Goal: Information Seeking & Learning: Learn about a topic

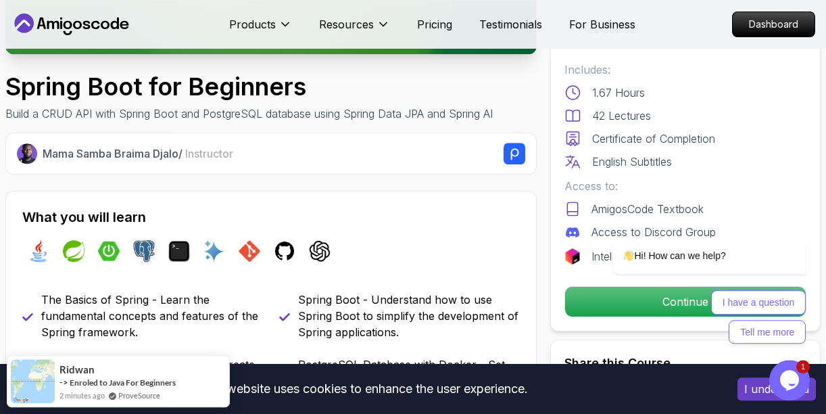
scroll to position [352, 0]
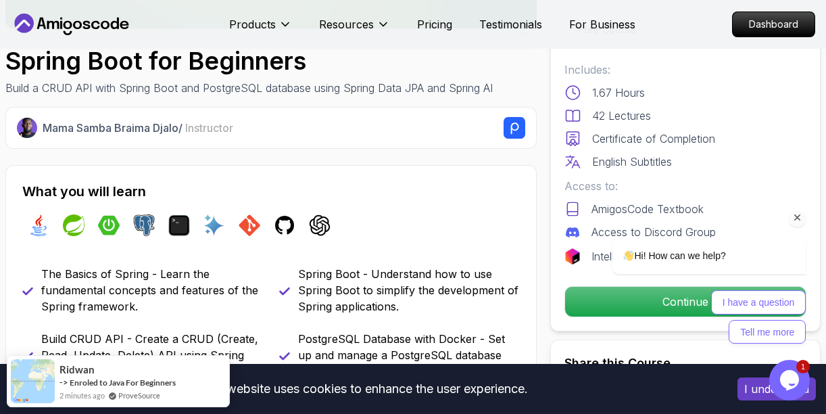
click at [610, 299] on div "I have a question Tell me more" at bounding box center [691, 316] width 229 height 53
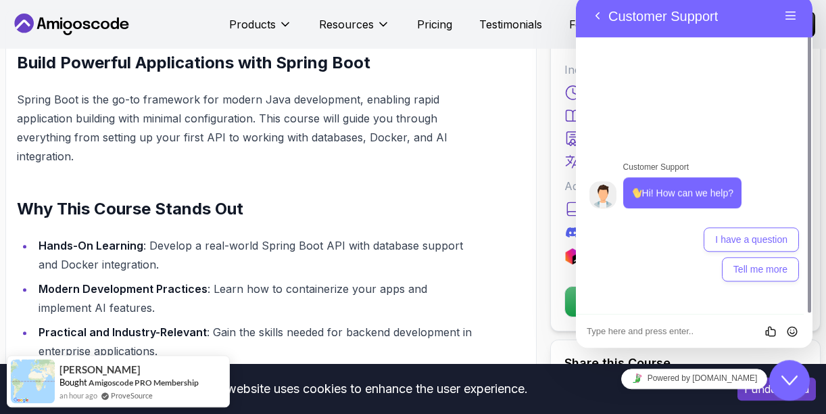
scroll to position [817, 0]
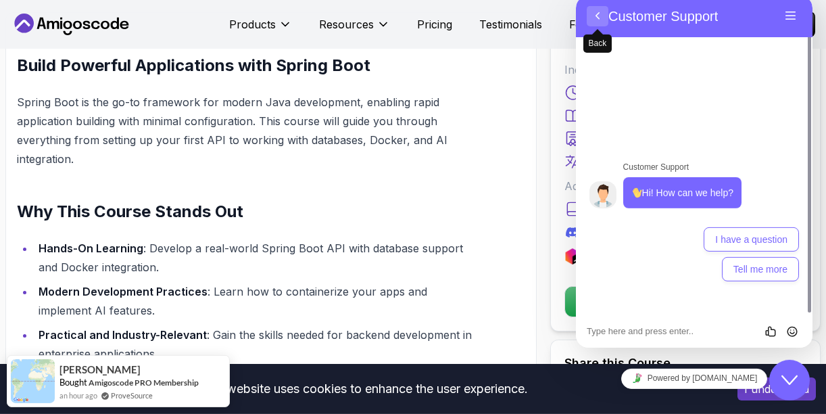
click at [596, 16] on button "Back" at bounding box center [598, 16] width 22 height 20
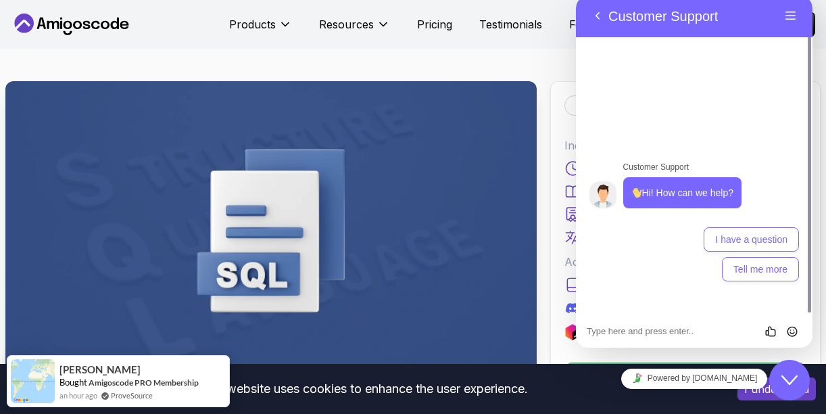
click at [793, 376] on icon "Close Chat This icon closes the chat window." at bounding box center [789, 380] width 16 height 16
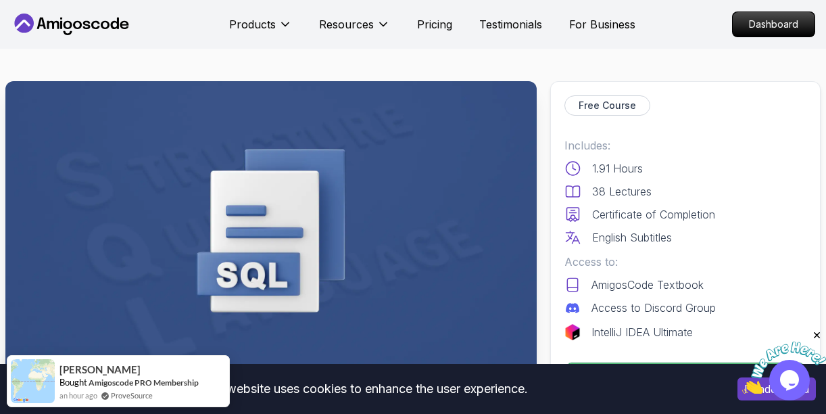
click at [789, 372] on img at bounding box center [784, 367] width 84 height 53
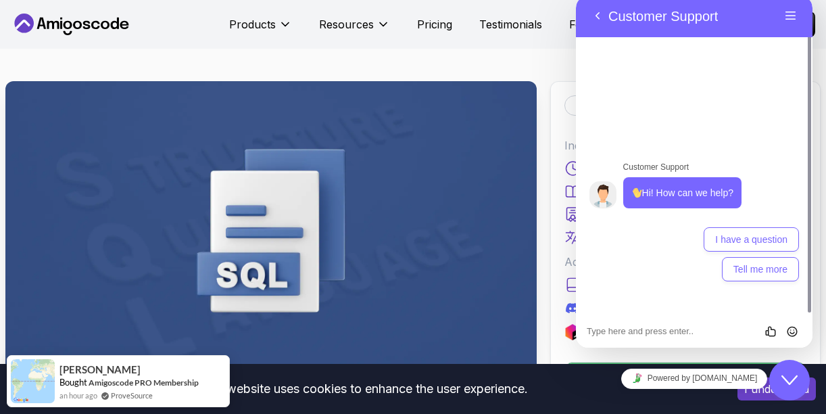
click at [789, 372] on icon "Close Chat This icon closes the chat window." at bounding box center [789, 380] width 16 height 16
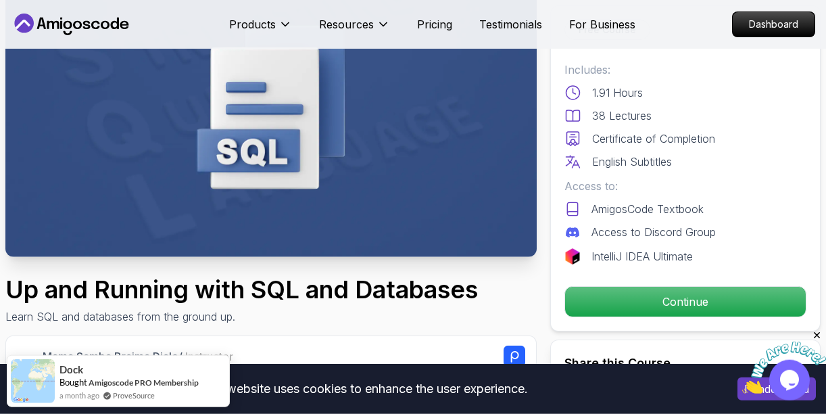
scroll to position [126, 0]
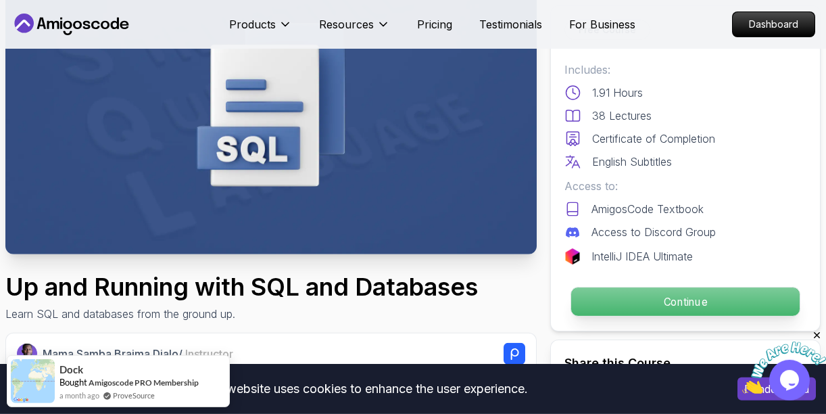
click at [648, 296] on p "Continue" at bounding box center [685, 301] width 228 height 28
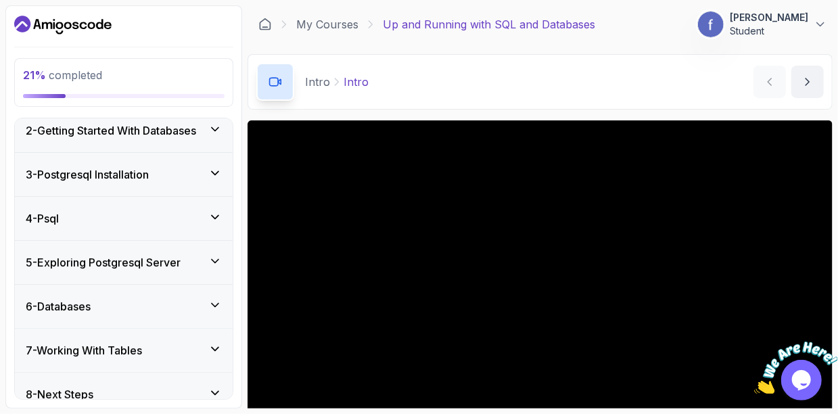
scroll to position [169, 0]
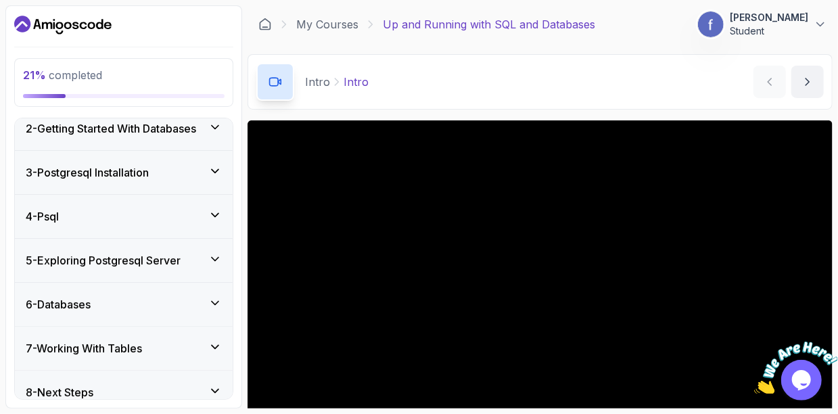
click at [218, 211] on icon at bounding box center [215, 215] width 14 height 14
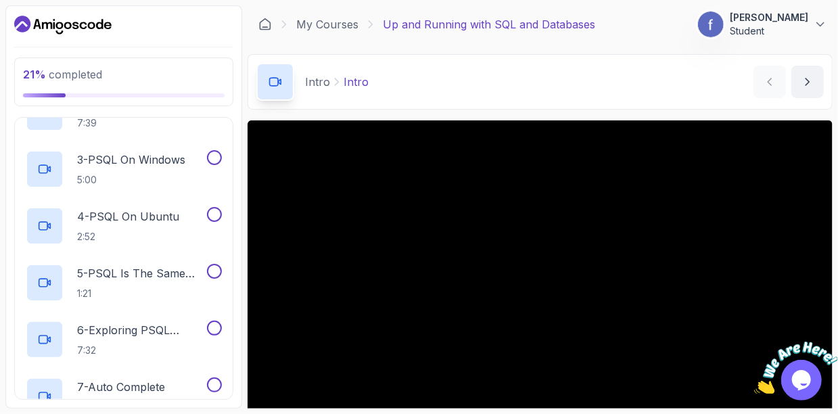
scroll to position [0, 0]
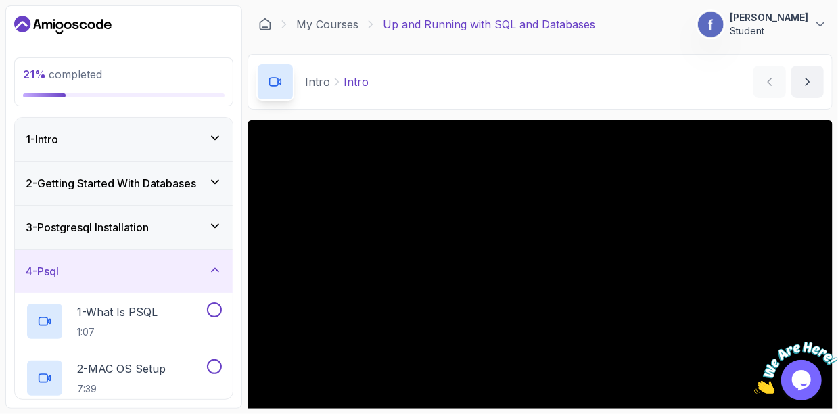
click at [101, 221] on h3 "3 - Postgresql Installation" at bounding box center [87, 227] width 123 height 16
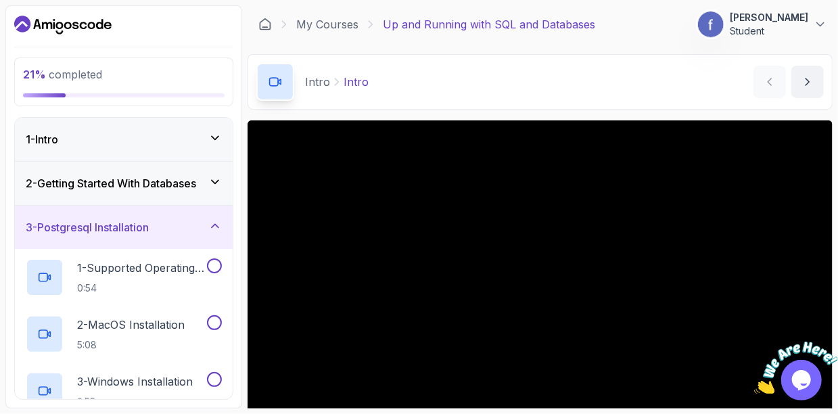
click at [211, 135] on icon at bounding box center [215, 138] width 14 height 14
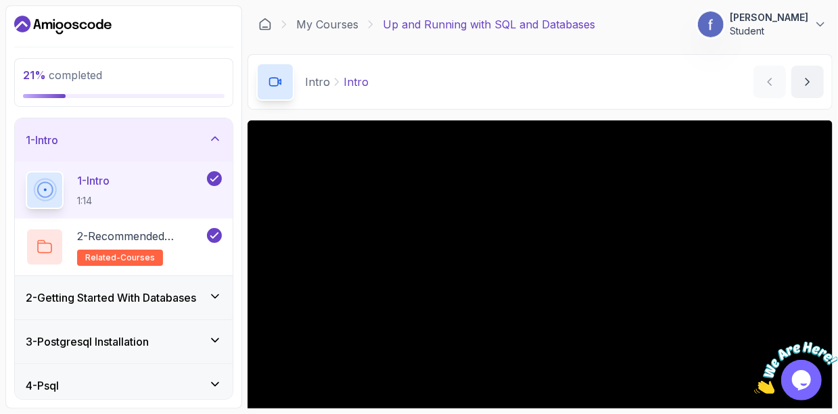
click at [216, 291] on icon at bounding box center [215, 296] width 14 height 14
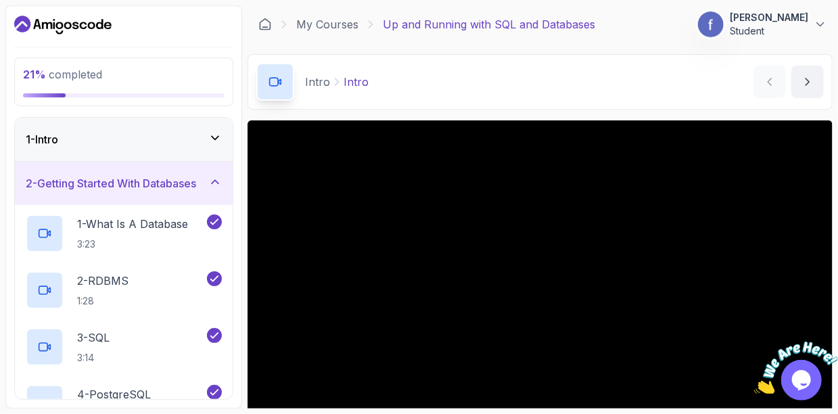
click at [218, 179] on icon at bounding box center [215, 182] width 14 height 14
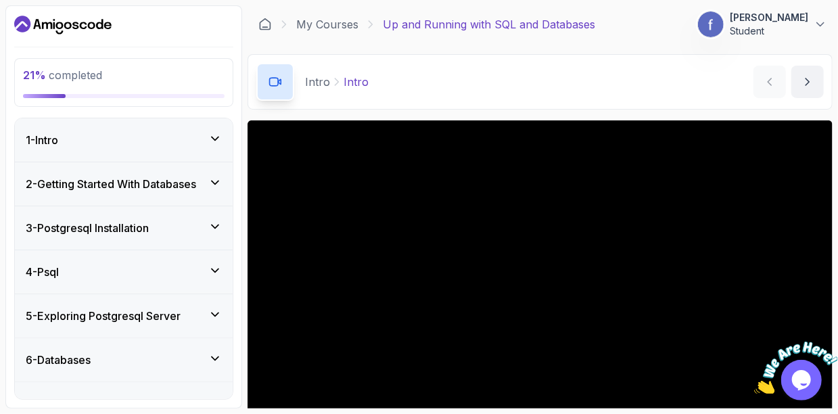
click at [218, 180] on icon at bounding box center [215, 181] width 7 height 3
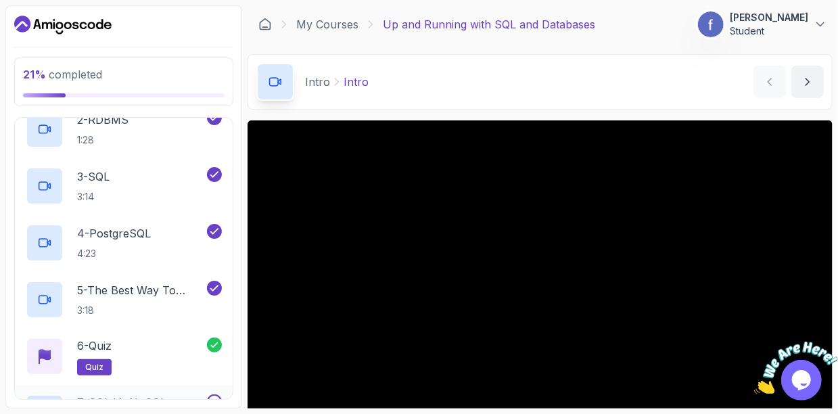
scroll to position [167, 0]
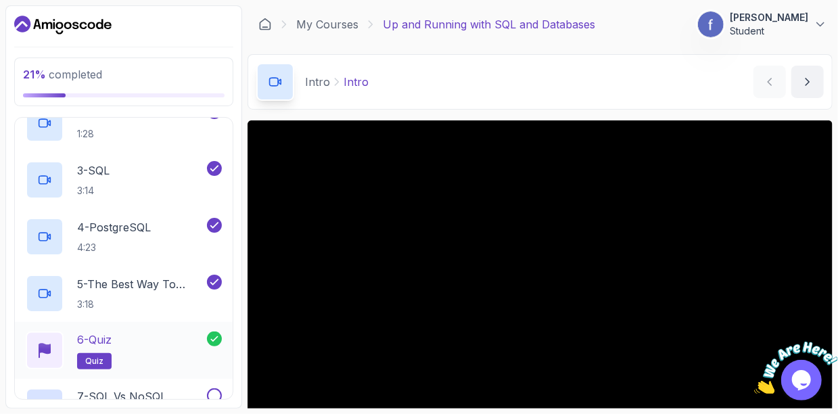
click at [97, 356] on span "quiz" at bounding box center [94, 361] width 18 height 11
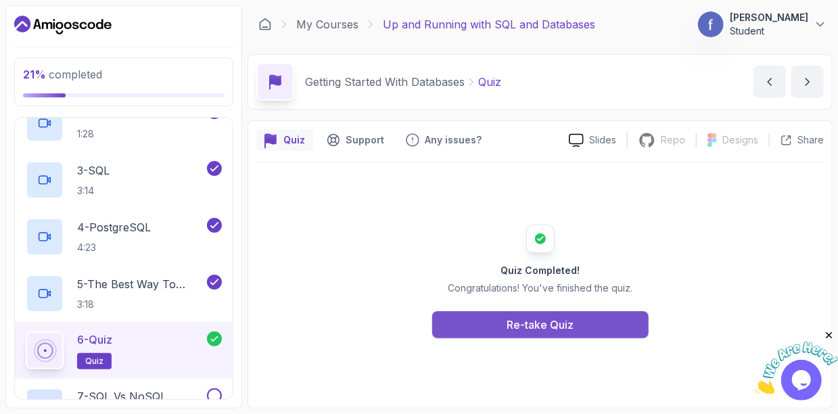
click at [535, 327] on div "Re-take Quiz" at bounding box center [539, 324] width 67 height 16
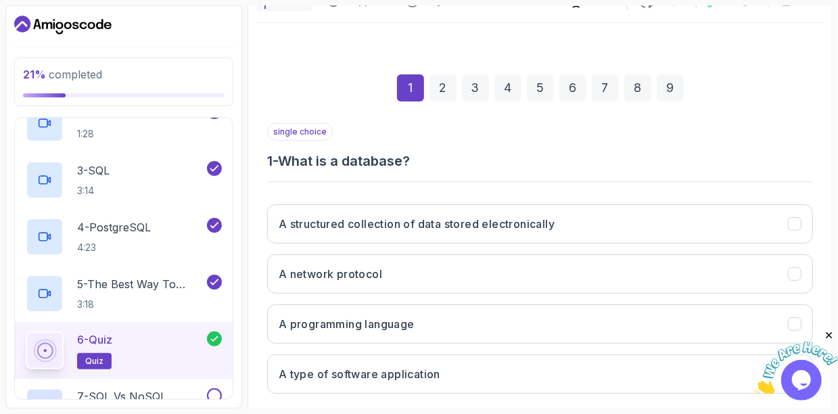
scroll to position [192, 0]
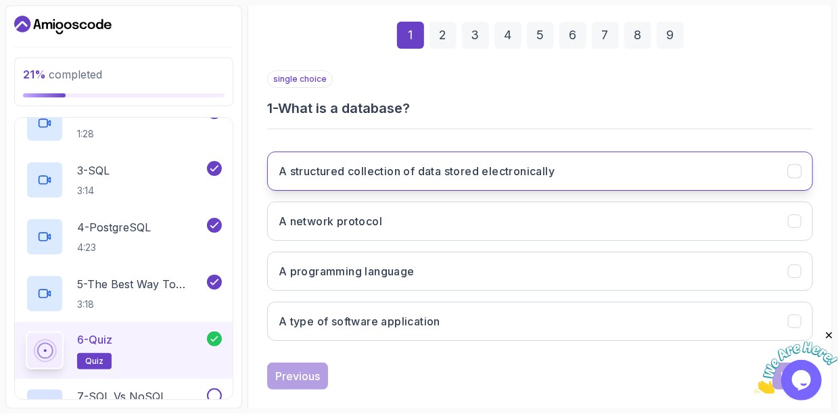
click at [328, 155] on button "A structured collection of data stored electronically" at bounding box center [540, 170] width 546 height 39
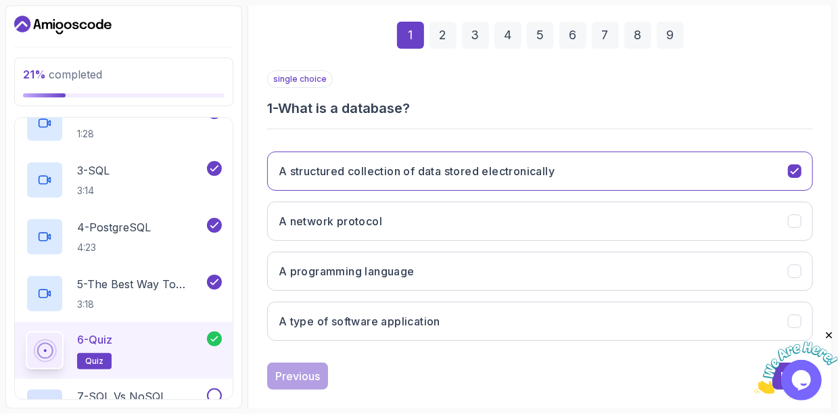
scroll to position [208, 0]
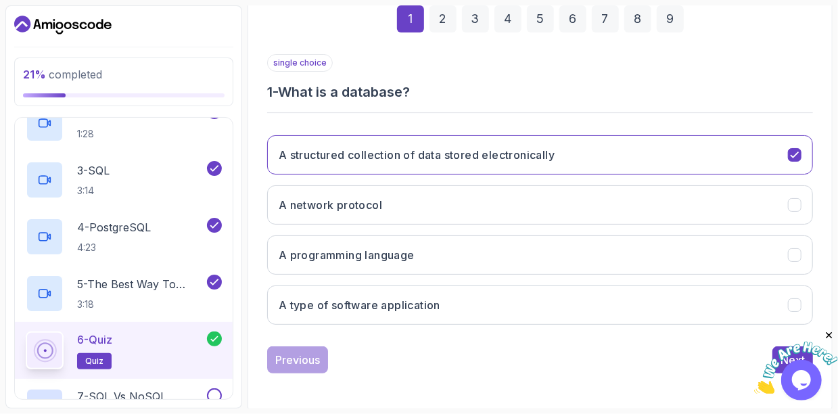
click at [825, 331] on icon "Close" at bounding box center [828, 335] width 12 height 12
click at [782, 354] on div "Next" at bounding box center [792, 360] width 24 height 16
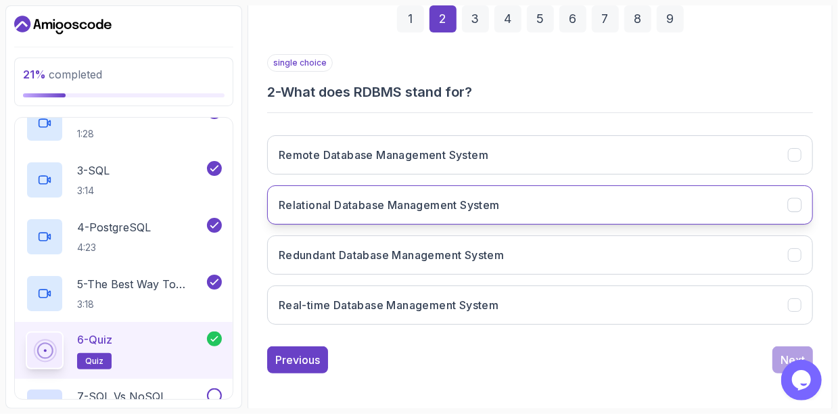
click at [356, 199] on h3 "Relational Database Management System" at bounding box center [389, 205] width 221 height 16
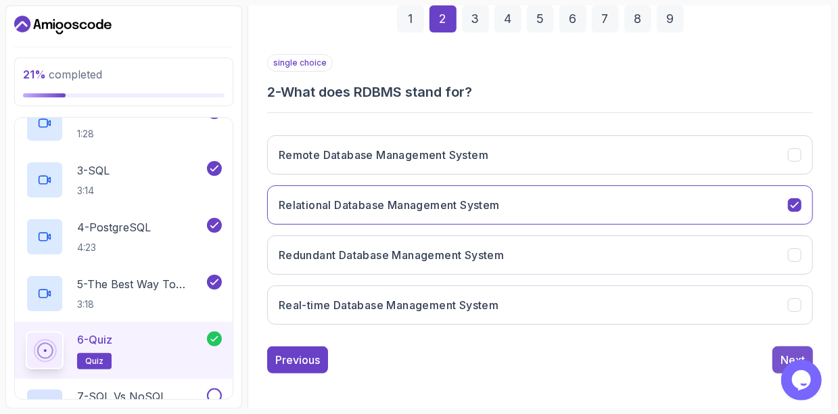
click at [792, 354] on div "Next" at bounding box center [792, 360] width 24 height 16
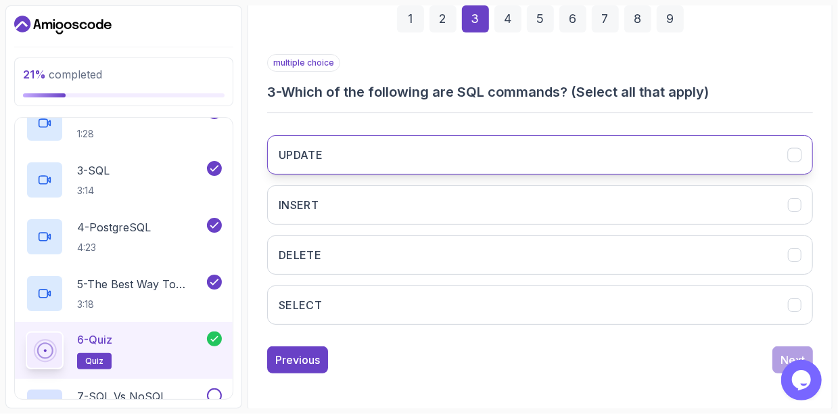
click at [302, 150] on h3 "UPDATE" at bounding box center [301, 155] width 44 height 16
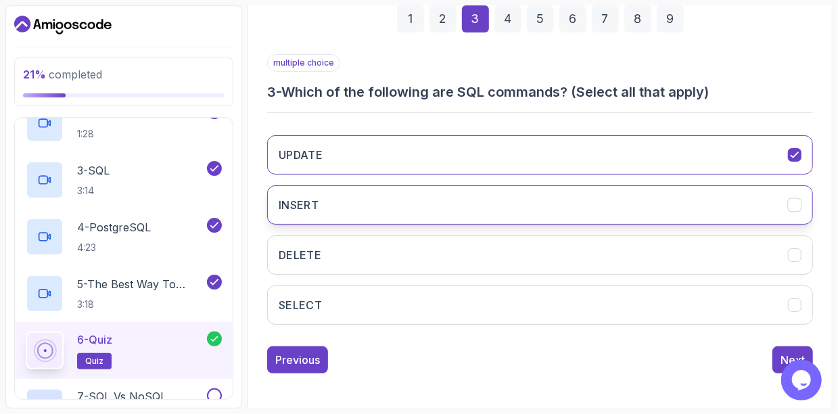
click at [318, 200] on h3 "INSERT" at bounding box center [299, 205] width 40 height 16
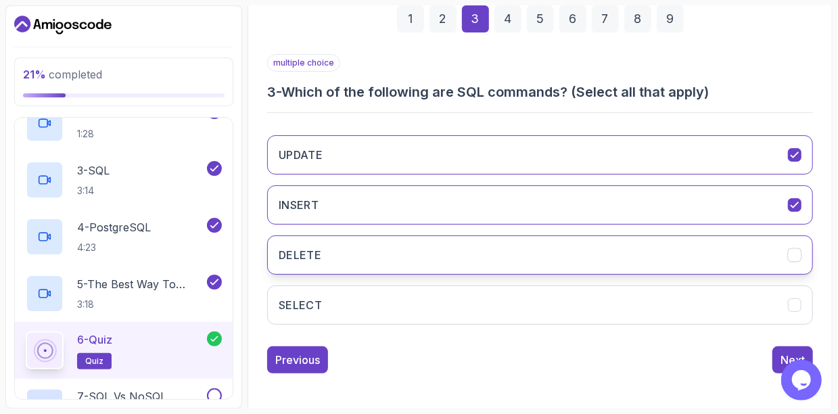
click at [329, 251] on button "DELETE" at bounding box center [540, 254] width 546 height 39
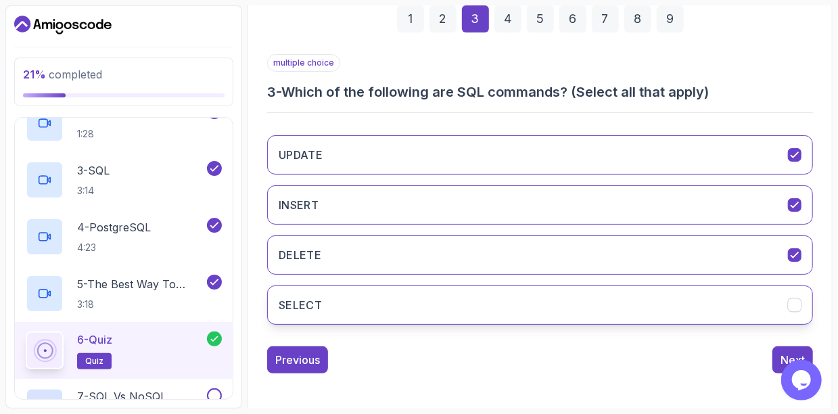
click at [322, 304] on button "SELECT" at bounding box center [540, 304] width 546 height 39
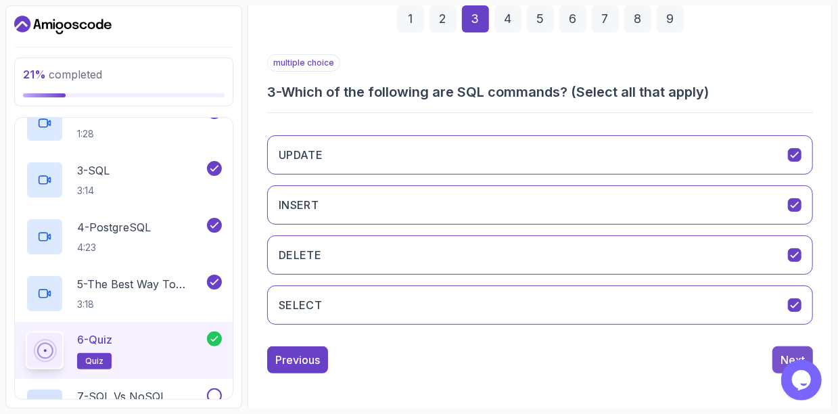
click at [796, 352] on div "Next" at bounding box center [792, 360] width 24 height 16
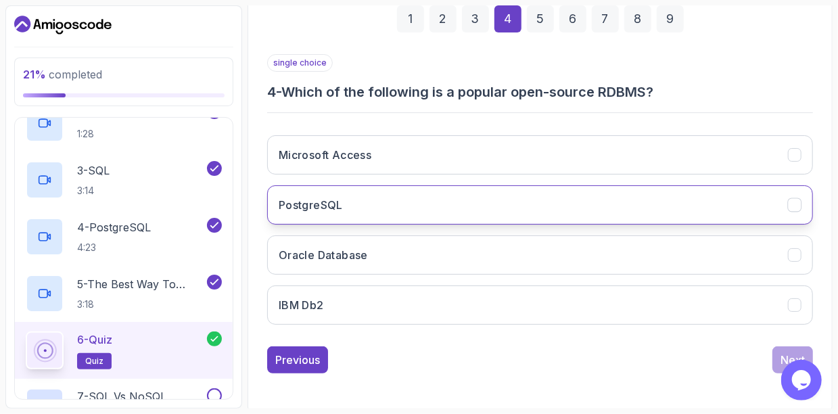
click at [325, 197] on h3 "PostgreSQL" at bounding box center [311, 205] width 64 height 16
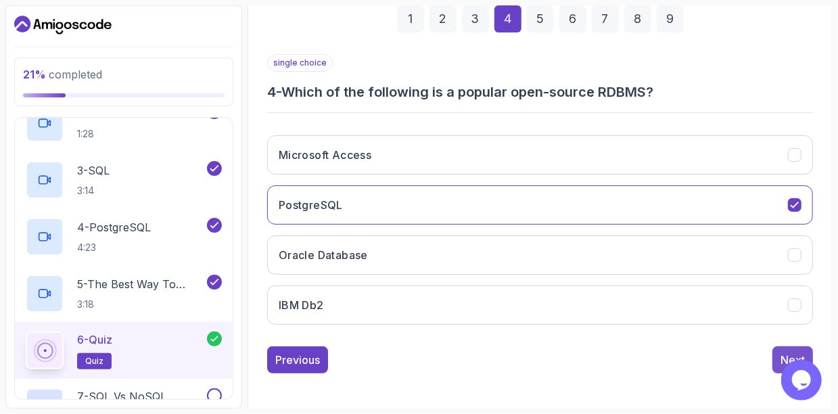
click at [788, 356] on div "Next" at bounding box center [792, 360] width 24 height 16
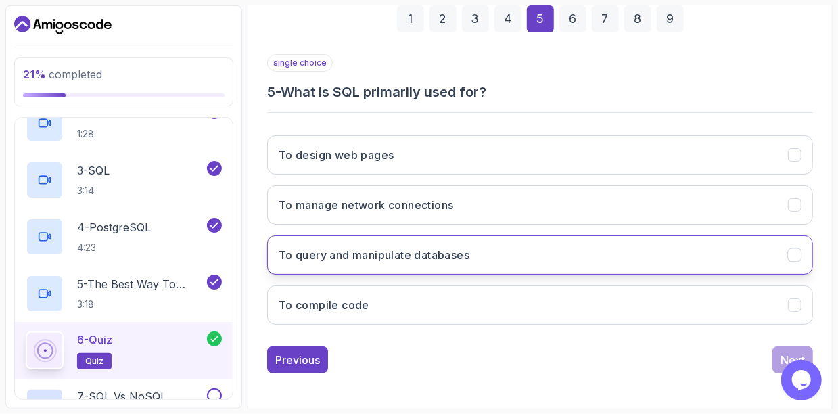
click at [335, 249] on h3 "To query and manipulate databases" at bounding box center [374, 255] width 191 height 16
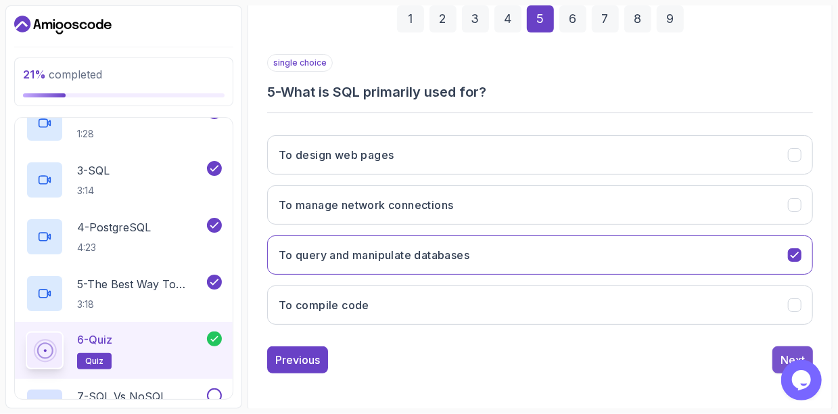
click at [782, 352] on div "Next" at bounding box center [792, 360] width 24 height 16
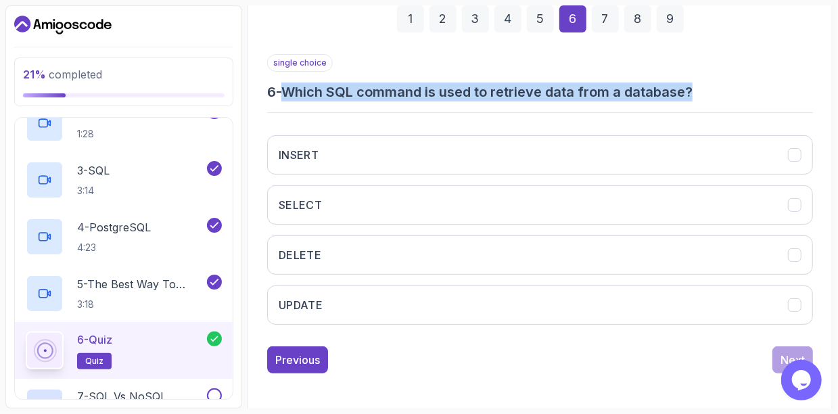
drag, startPoint x: 289, startPoint y: 89, endPoint x: 708, endPoint y: 95, distance: 418.5
click at [708, 95] on h3 "6 - Which SQL command is used to retrieve data from a database?" at bounding box center [540, 91] width 546 height 19
copy h3 "Which SQL command is used to retrieve data from a database?"
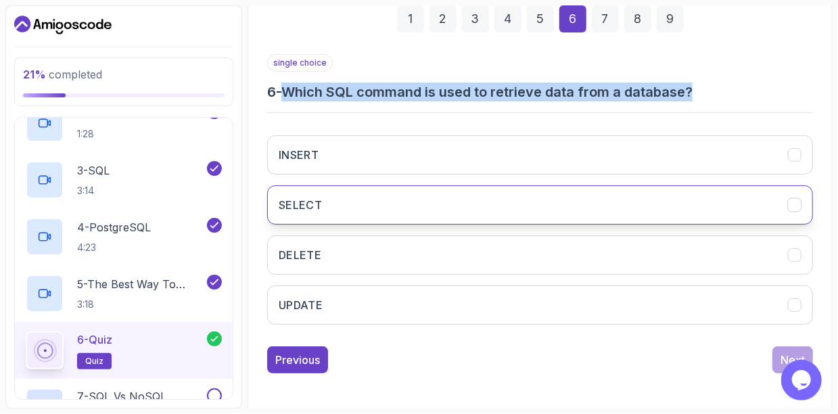
click at [317, 206] on h3 "SELECT" at bounding box center [300, 205] width 43 height 16
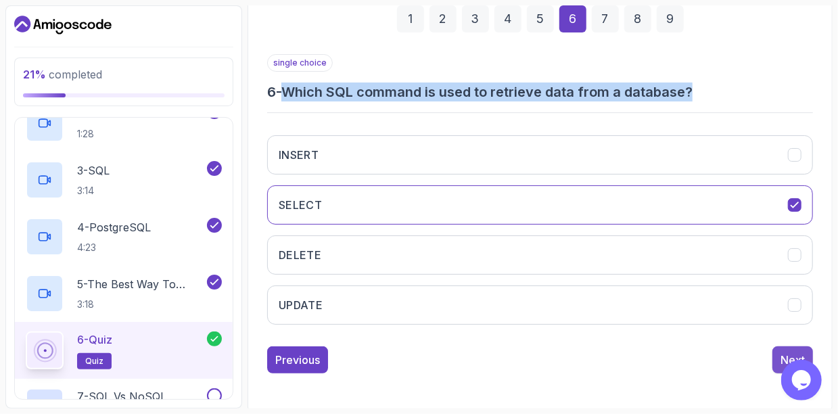
click at [784, 354] on div "Next" at bounding box center [792, 360] width 24 height 16
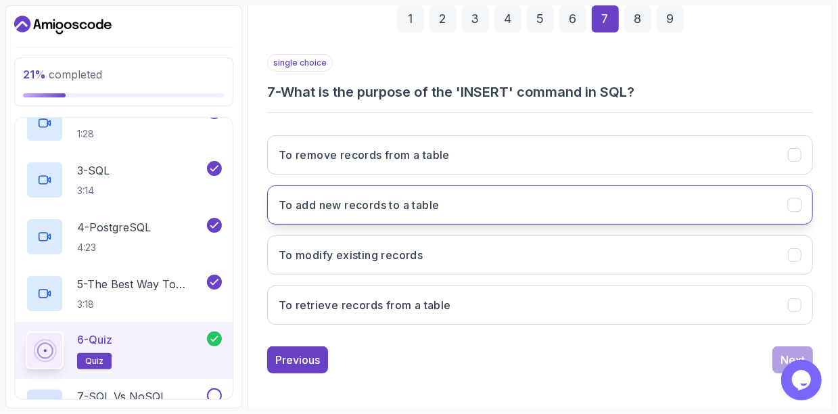
click at [310, 202] on h3 "To add new records to a table" at bounding box center [359, 205] width 161 height 16
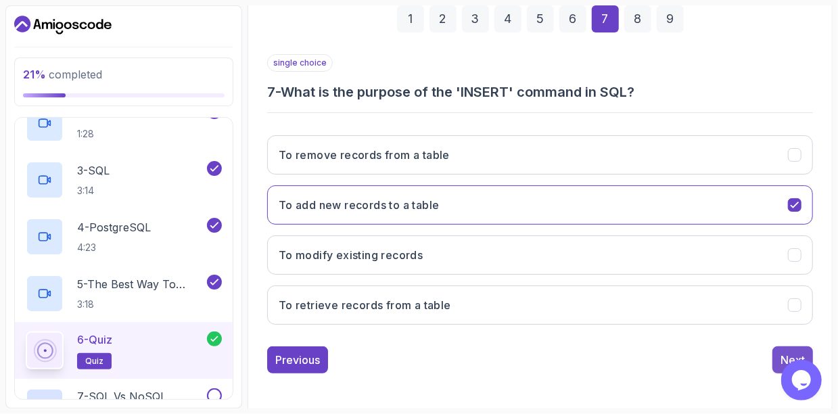
click at [785, 359] on div "Next" at bounding box center [792, 360] width 24 height 16
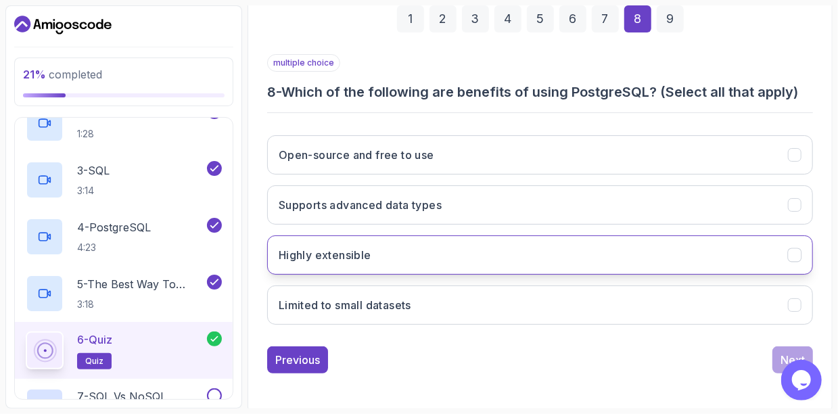
click at [329, 249] on h3 "Highly extensible" at bounding box center [325, 255] width 93 height 16
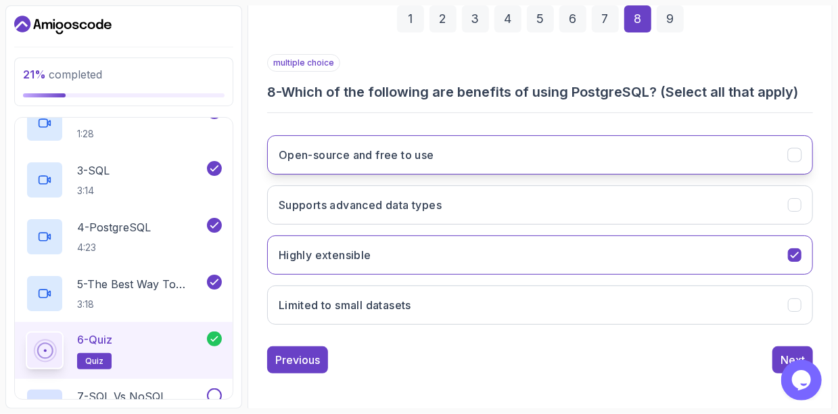
click at [333, 158] on h3 "Open-source and free to use" at bounding box center [356, 155] width 155 height 16
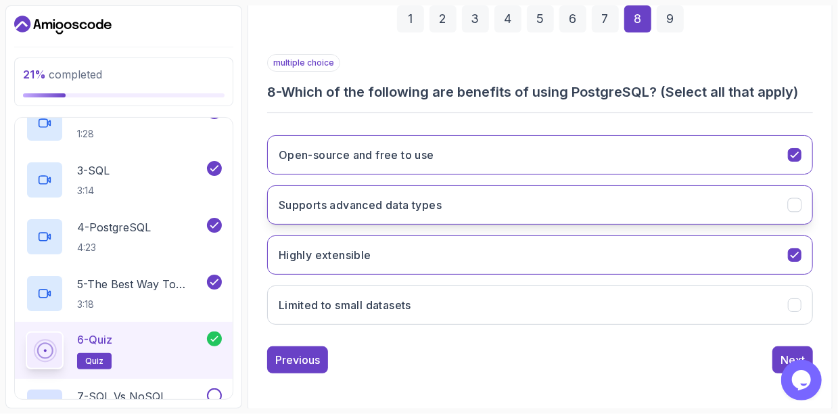
click at [327, 205] on h3 "Supports advanced data types" at bounding box center [360, 205] width 163 height 16
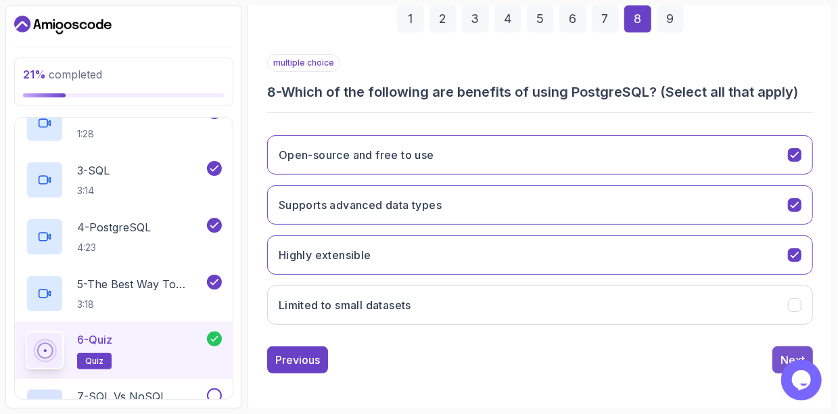
click at [784, 354] on div "Next" at bounding box center [792, 360] width 24 height 16
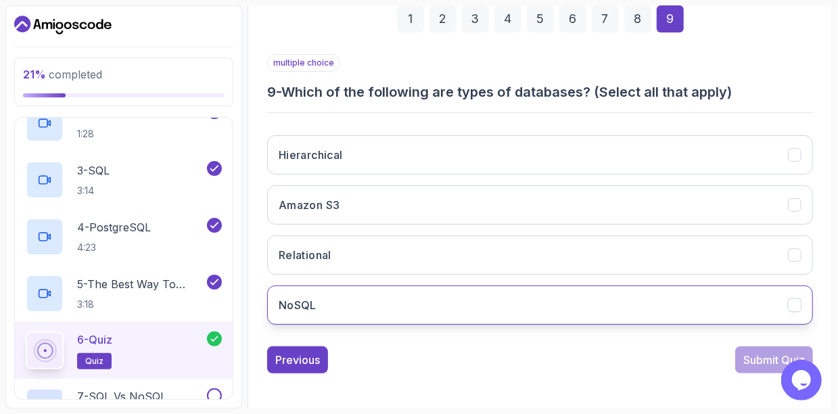
click at [310, 306] on h3 "NoSQL" at bounding box center [298, 305] width 38 height 16
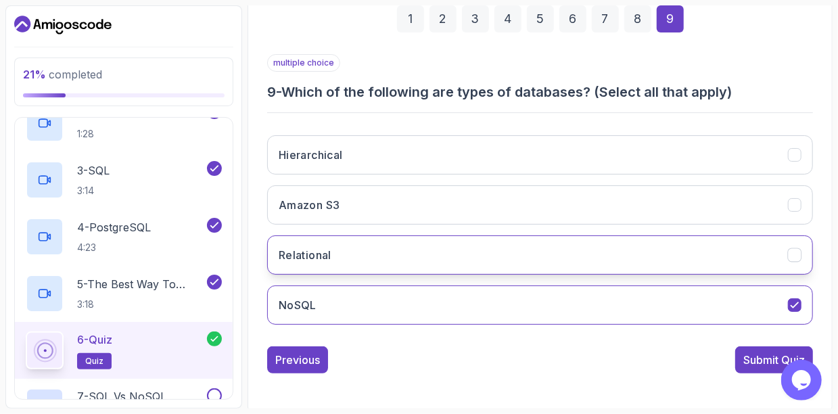
click at [335, 246] on button "Relational" at bounding box center [540, 254] width 546 height 39
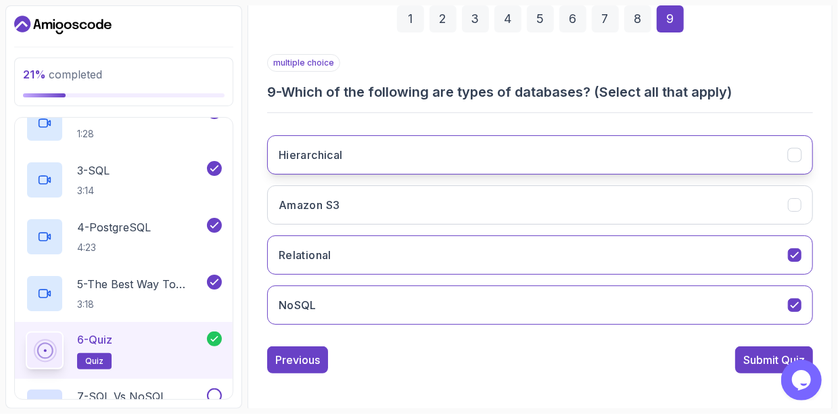
click at [356, 145] on button "Hierarchical" at bounding box center [540, 154] width 546 height 39
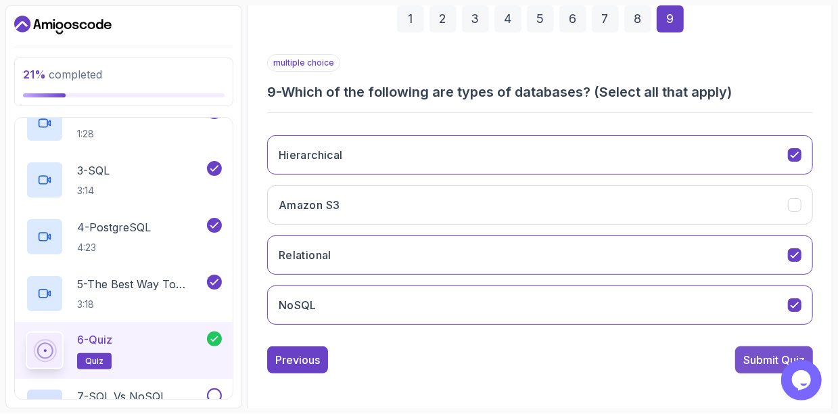
click at [754, 354] on div "Submit Quiz" at bounding box center [774, 360] width 62 height 16
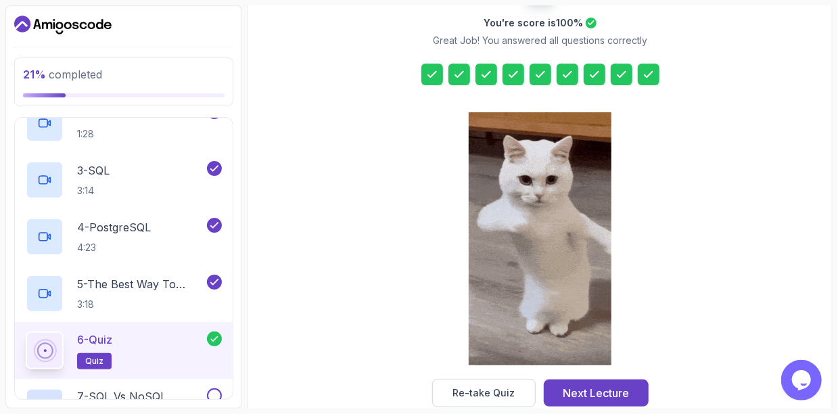
scroll to position [233, 0]
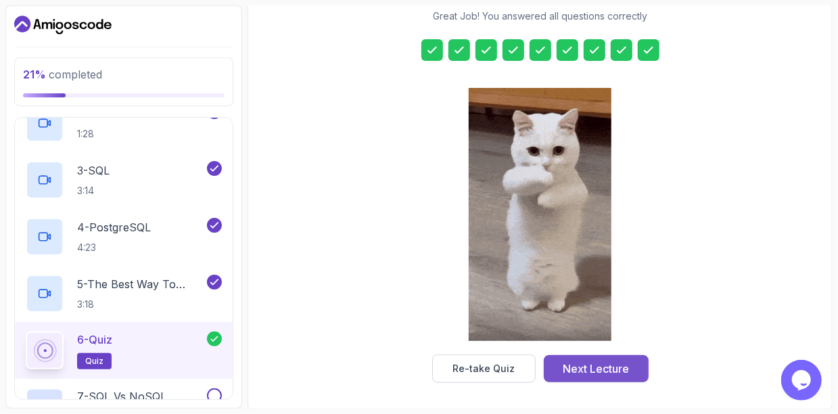
click at [569, 375] on div "Next Lecture" at bounding box center [595, 368] width 66 height 16
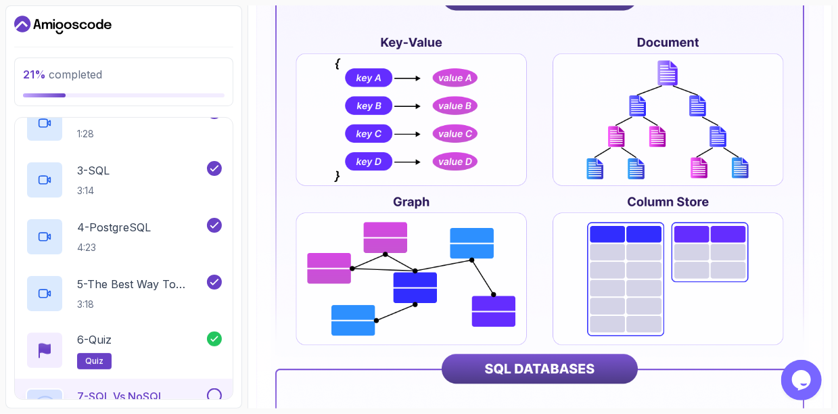
scroll to position [283, 0]
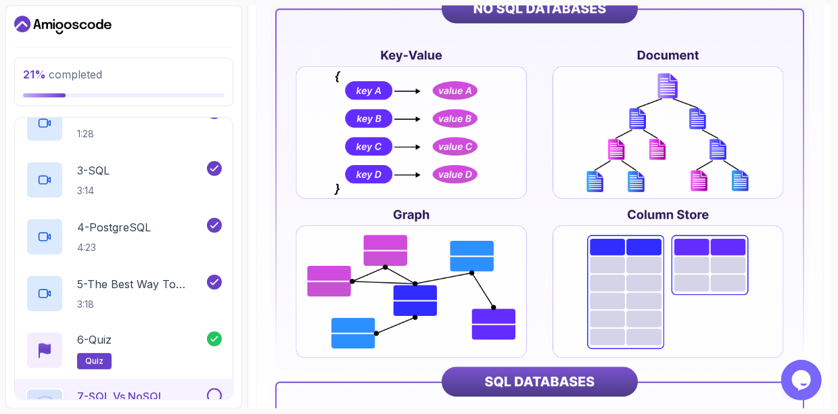
click at [514, 379] on img at bounding box center [539, 289] width 567 height 703
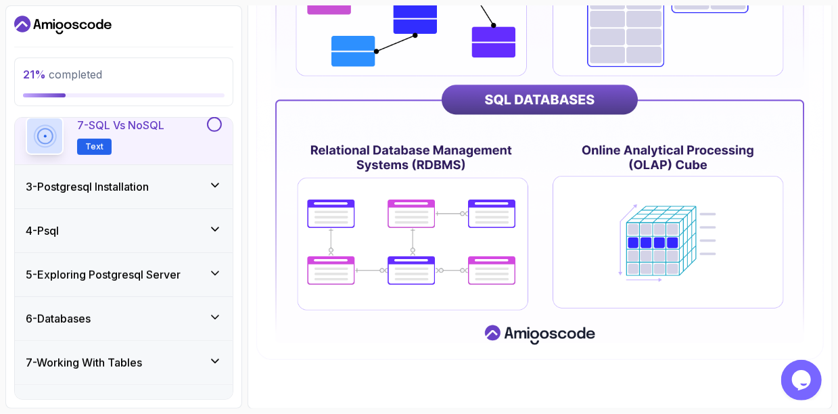
scroll to position [439, 0]
click at [211, 184] on icon at bounding box center [215, 185] width 14 height 14
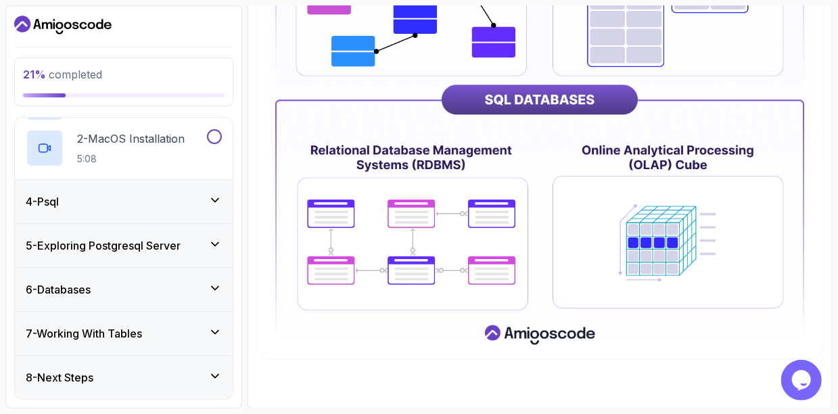
scroll to position [67, 0]
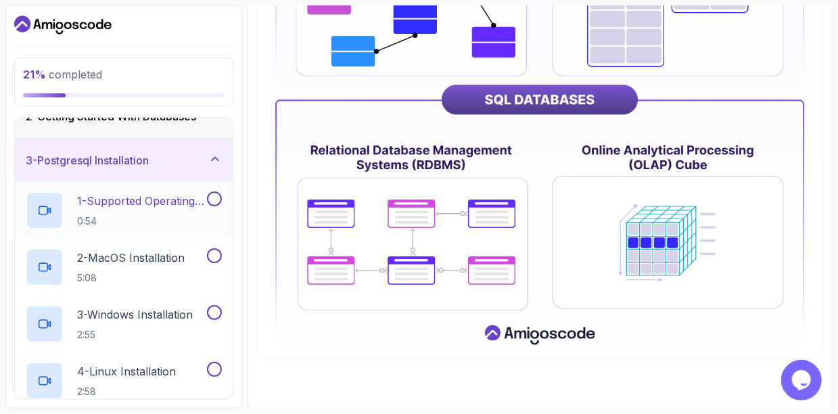
click at [151, 206] on p "1 - Supported Operating Systems" at bounding box center [140, 201] width 127 height 16
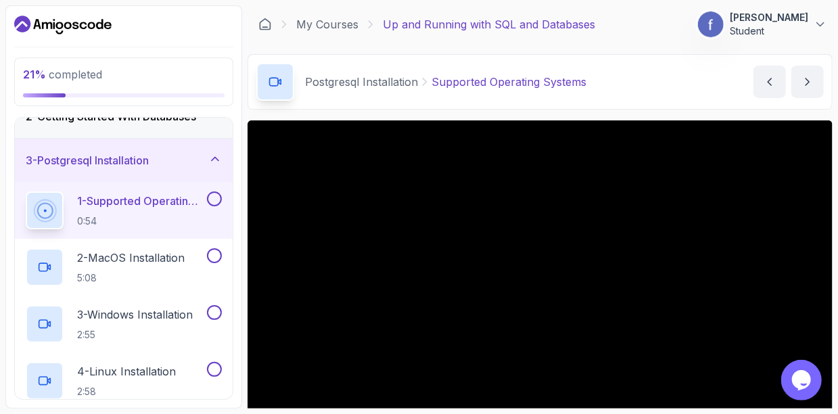
click at [218, 198] on button at bounding box center [214, 198] width 15 height 15
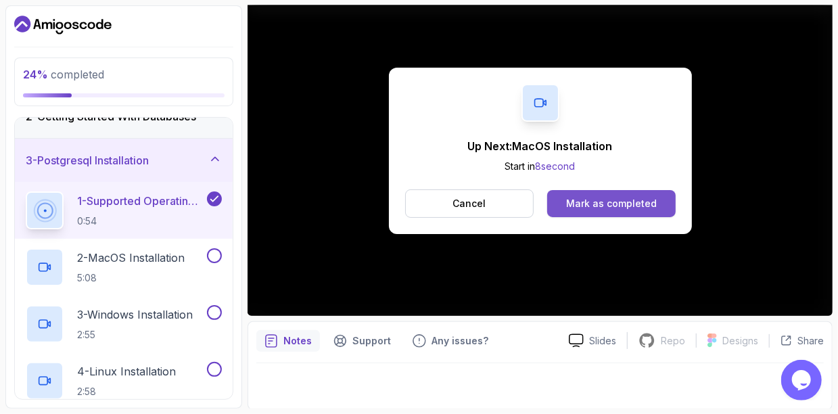
click at [571, 198] on div "Mark as completed" at bounding box center [611, 204] width 91 height 14
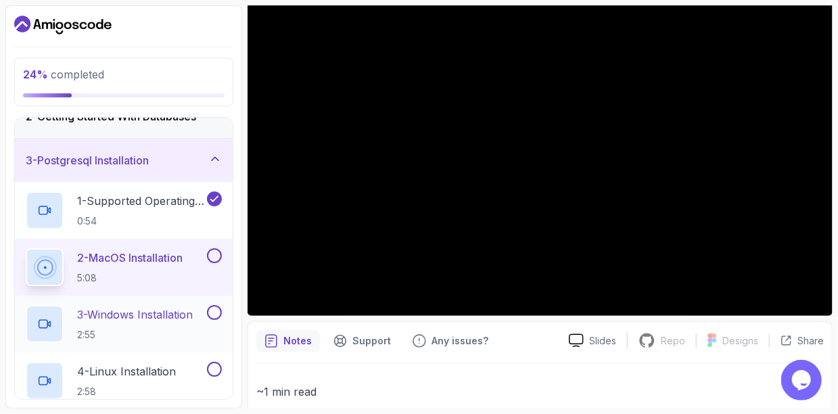
click at [203, 321] on div "3 - Windows Installation 2:55" at bounding box center [115, 324] width 178 height 38
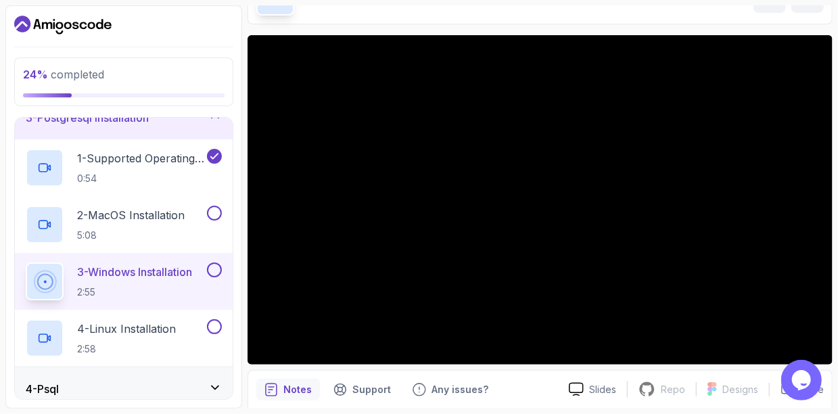
scroll to position [108, 0]
click at [129, 216] on p "2 - MacOS Installation" at bounding box center [130, 216] width 107 height 16
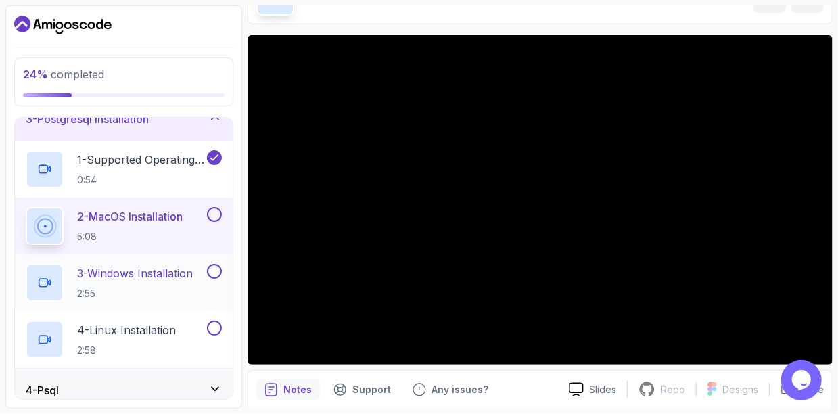
click at [124, 278] on p "3 - Windows Installation" at bounding box center [135, 273] width 116 height 16
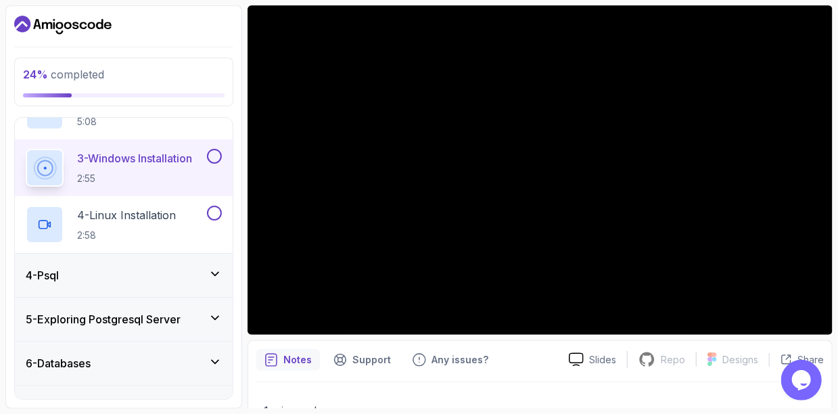
scroll to position [235, 0]
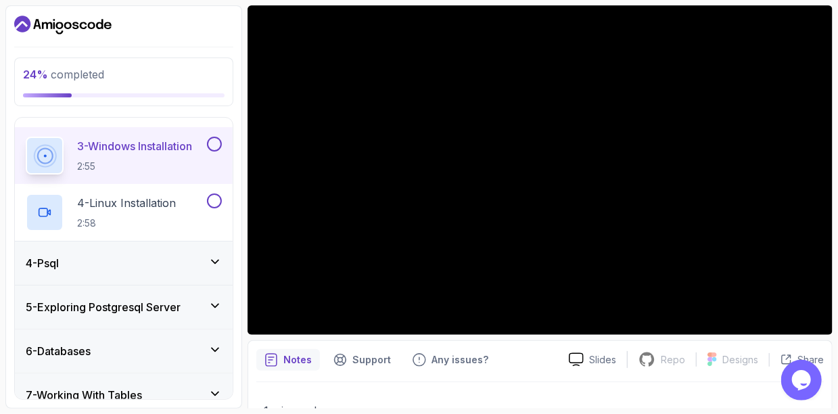
click at [214, 258] on icon at bounding box center [215, 262] width 14 height 14
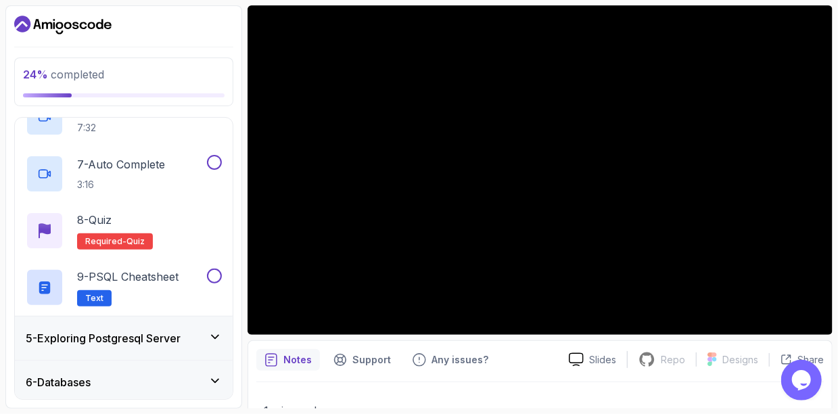
scroll to position [578, 0]
